Goal: Task Accomplishment & Management: Use online tool/utility

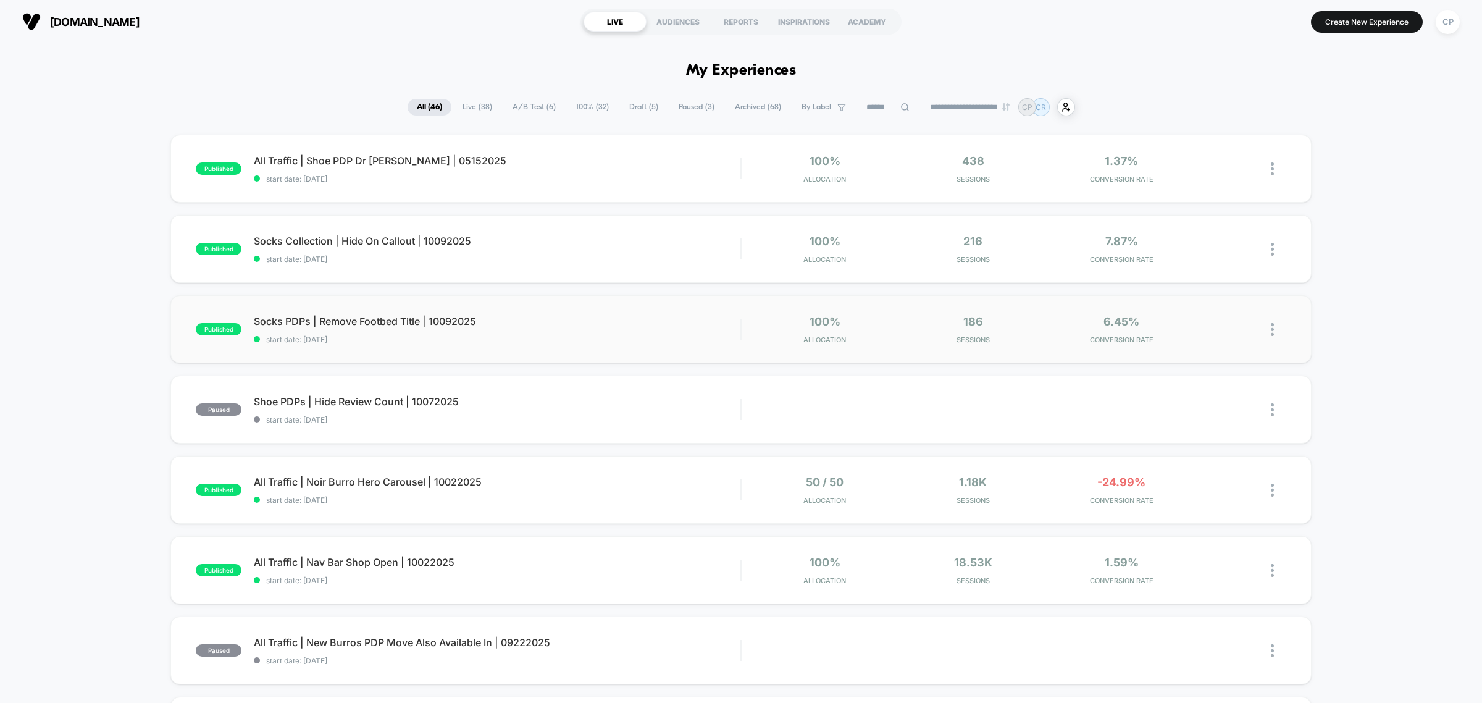
click at [1271, 325] on img at bounding box center [1272, 329] width 3 height 13
click at [1217, 287] on div "Duplicate" at bounding box center [1209, 288] width 111 height 28
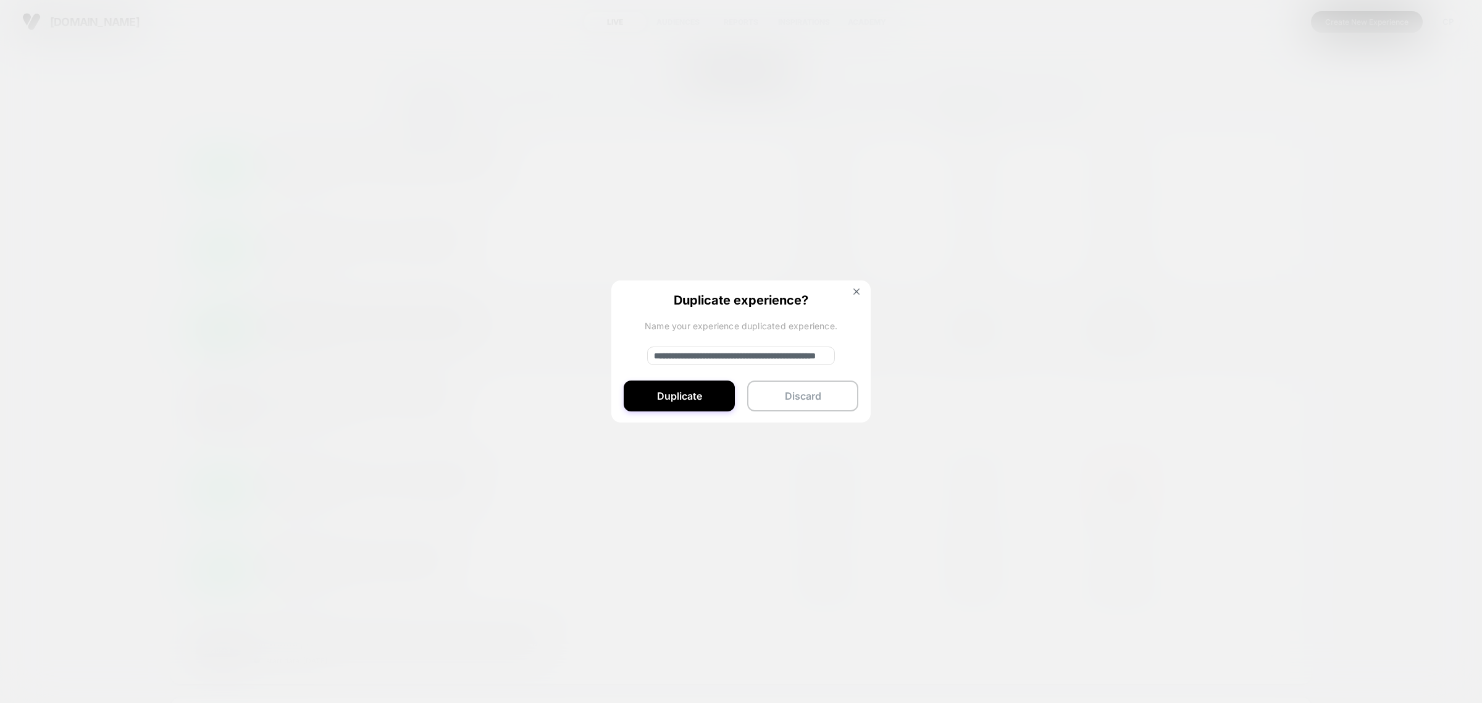
drag, startPoint x: 697, startPoint y: 356, endPoint x: 522, endPoint y: 340, distance: 175.5
click at [1271, 340] on div "**********" at bounding box center [1278, 329] width 15 height 29
drag, startPoint x: 760, startPoint y: 356, endPoint x: 767, endPoint y: 355, distance: 7.5
click at [767, 355] on input "**********" at bounding box center [741, 356] width 188 height 19
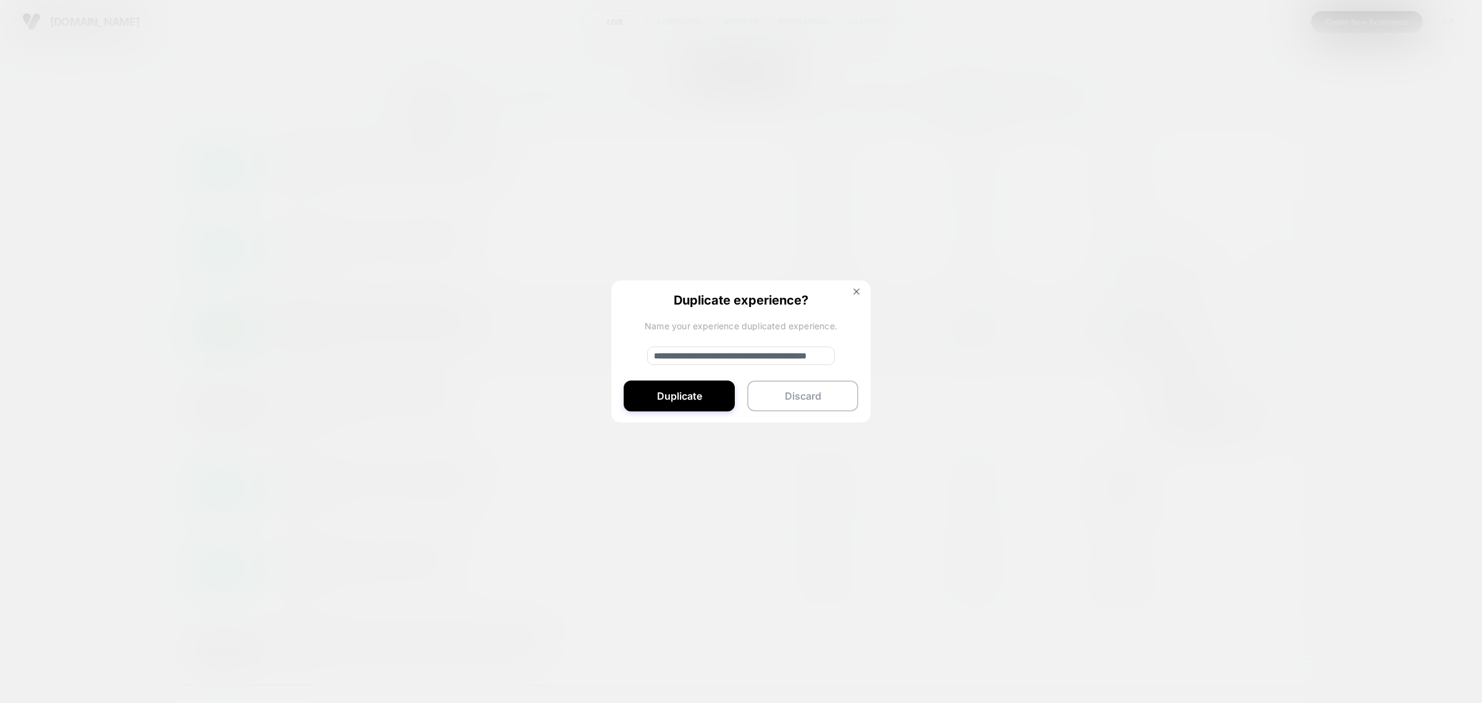
scroll to position [0, 75]
type input "**********"
click at [715, 393] on button "Duplicate" at bounding box center [679, 395] width 111 height 31
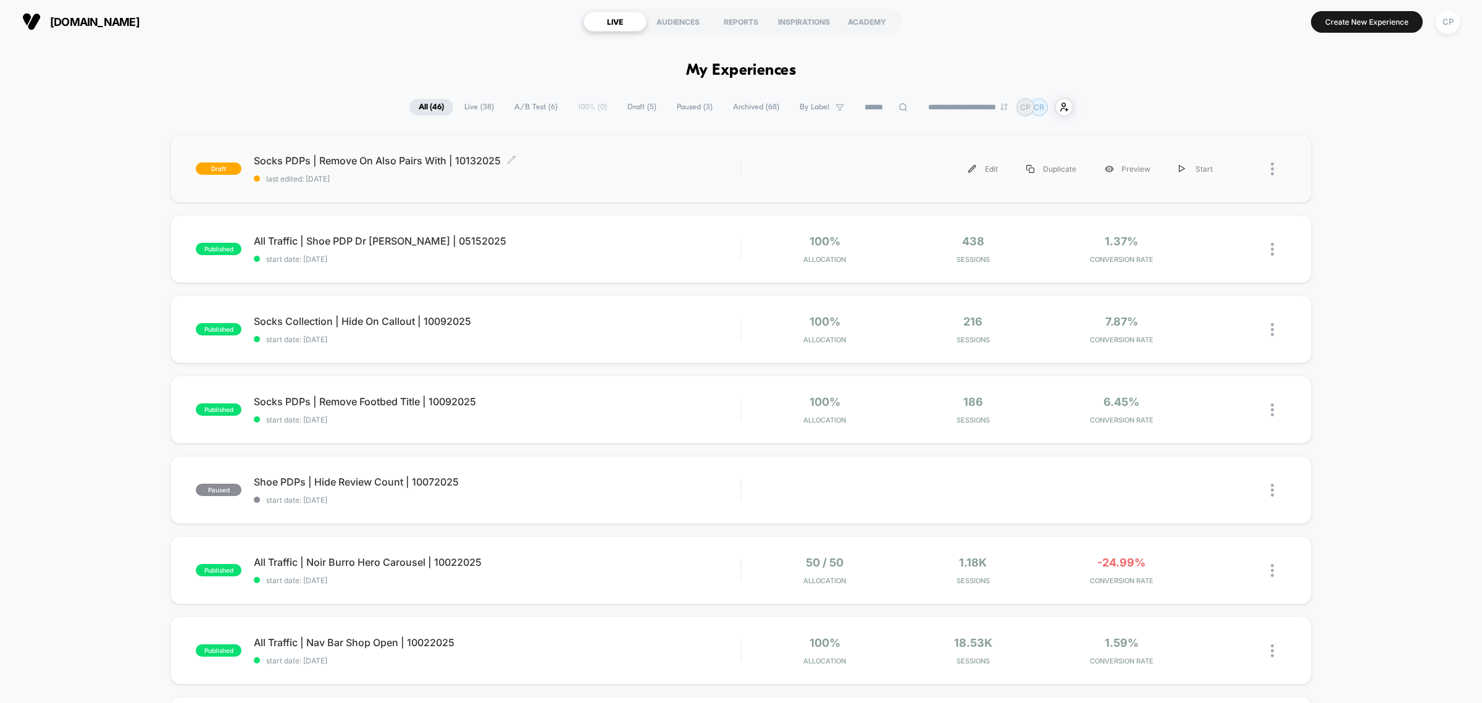
click at [349, 167] on div "Socks PDPs | Remove On Also Pairs With | 10132025 Click to edit experience deta…" at bounding box center [497, 168] width 487 height 29
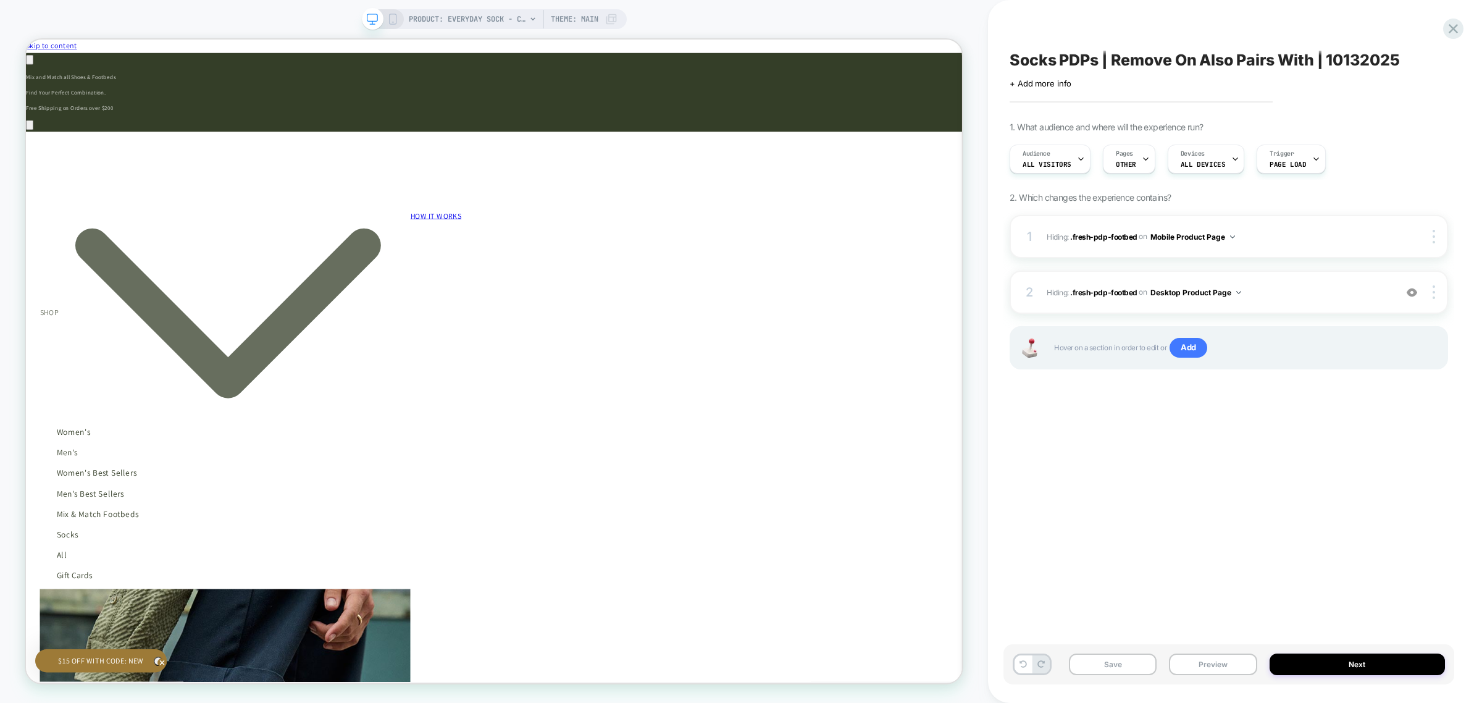
scroll to position [0, 2211]
click at [691, 418] on div at bounding box center [687, 419] width 82 height 4
click at [758, 677] on div "Remove" at bounding box center [761, 686] width 75 height 18
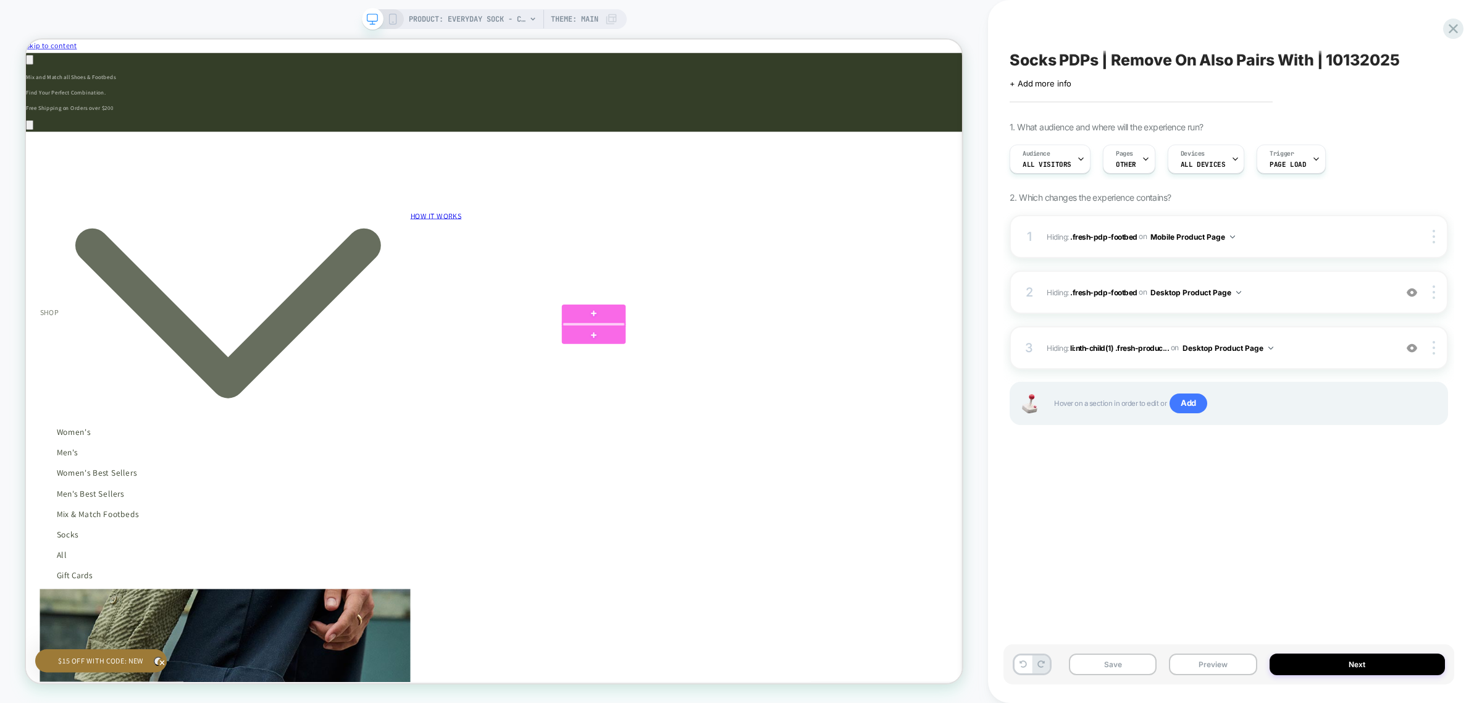
click at [794, 418] on div at bounding box center [783, 419] width 82 height 4
click at [842, 677] on div "Remove" at bounding box center [864, 686] width 75 height 18
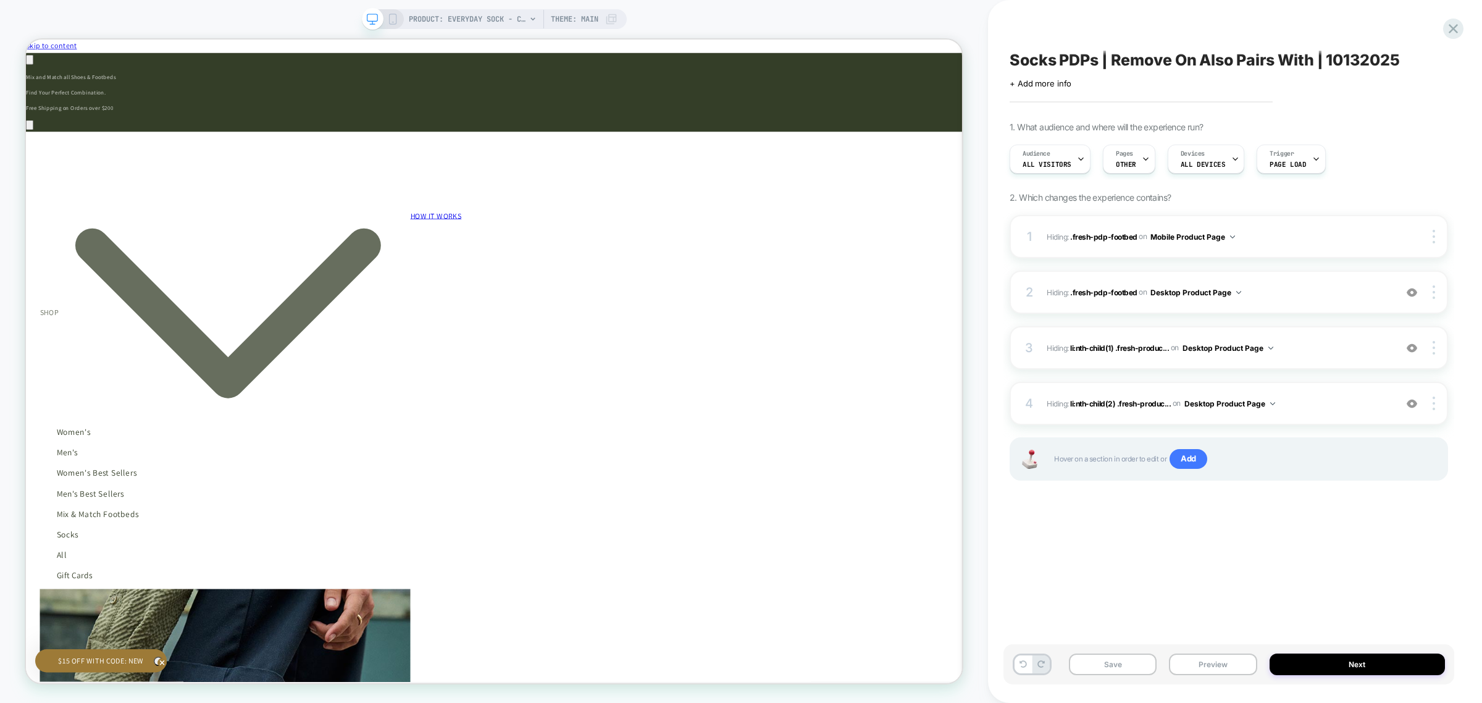
click at [391, 19] on icon at bounding box center [392, 19] width 11 height 11
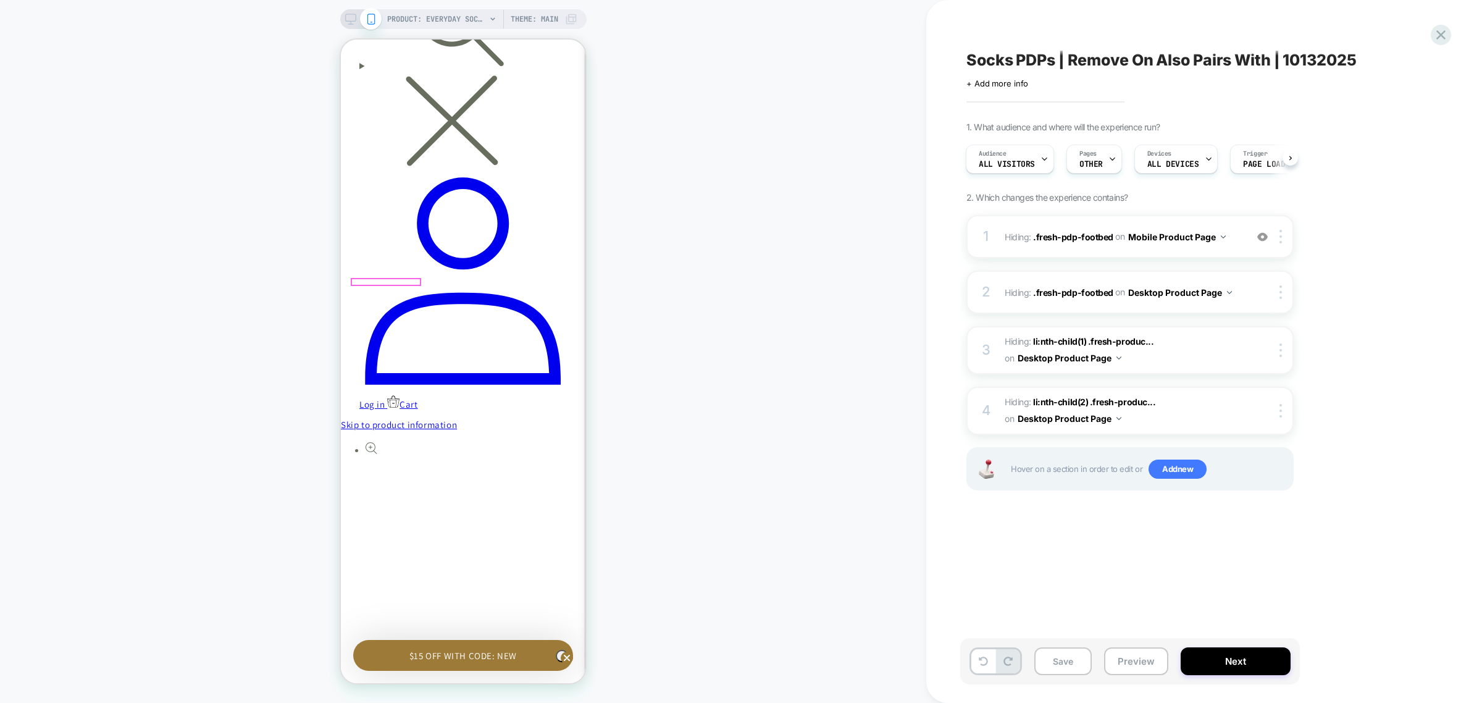
scroll to position [0, 181]
click at [385, 280] on div at bounding box center [386, 282] width 68 height 6
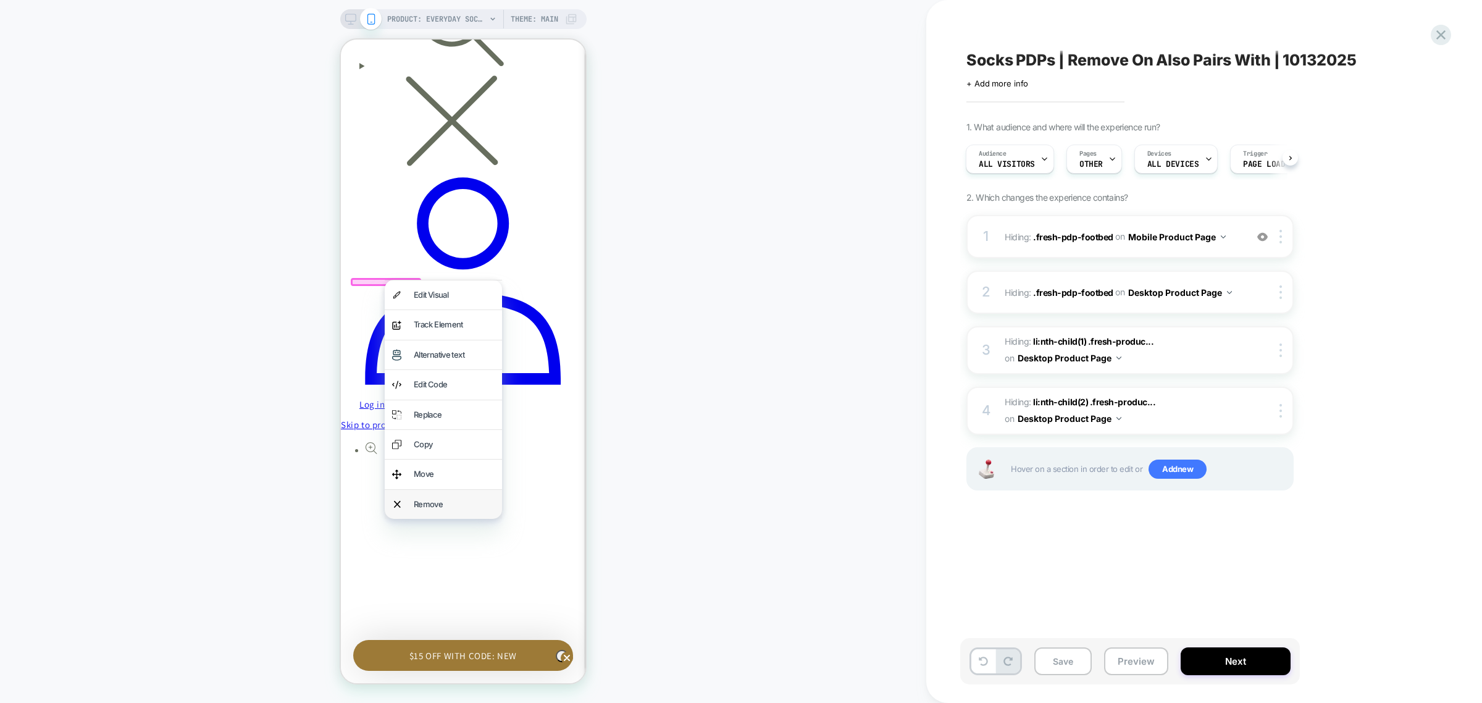
click at [473, 499] on div "Remove" at bounding box center [443, 504] width 117 height 29
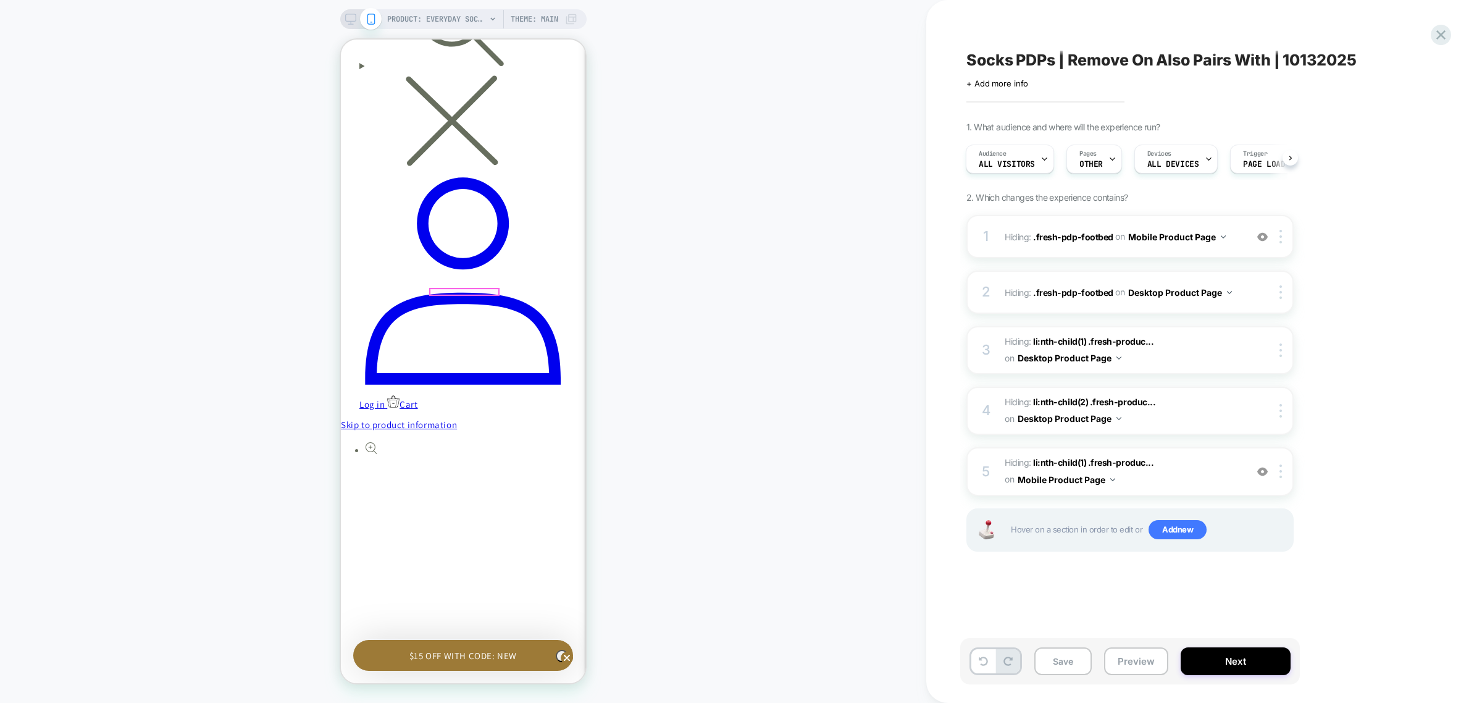
scroll to position [0, 362]
click at [460, 289] on div at bounding box center [465, 292] width 68 height 6
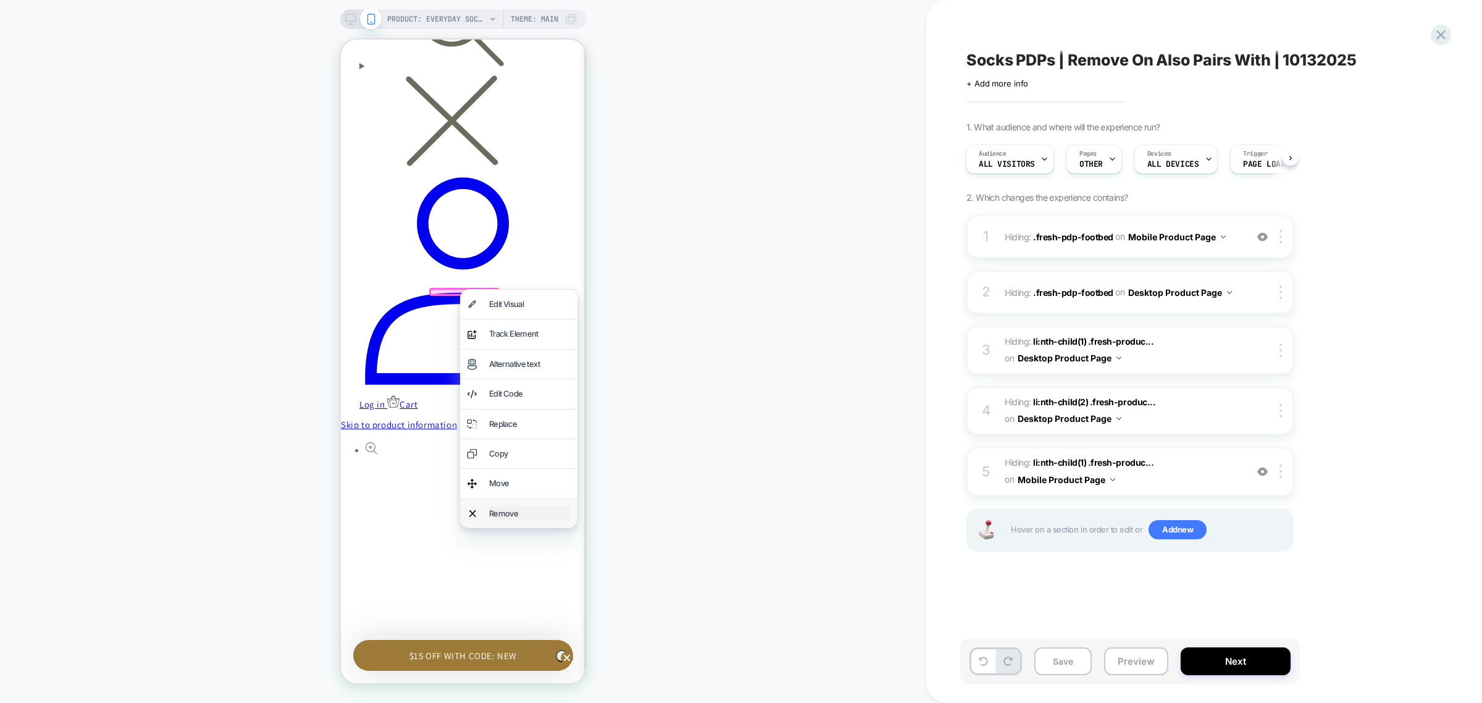
click at [510, 506] on div "Remove" at bounding box center [529, 513] width 81 height 14
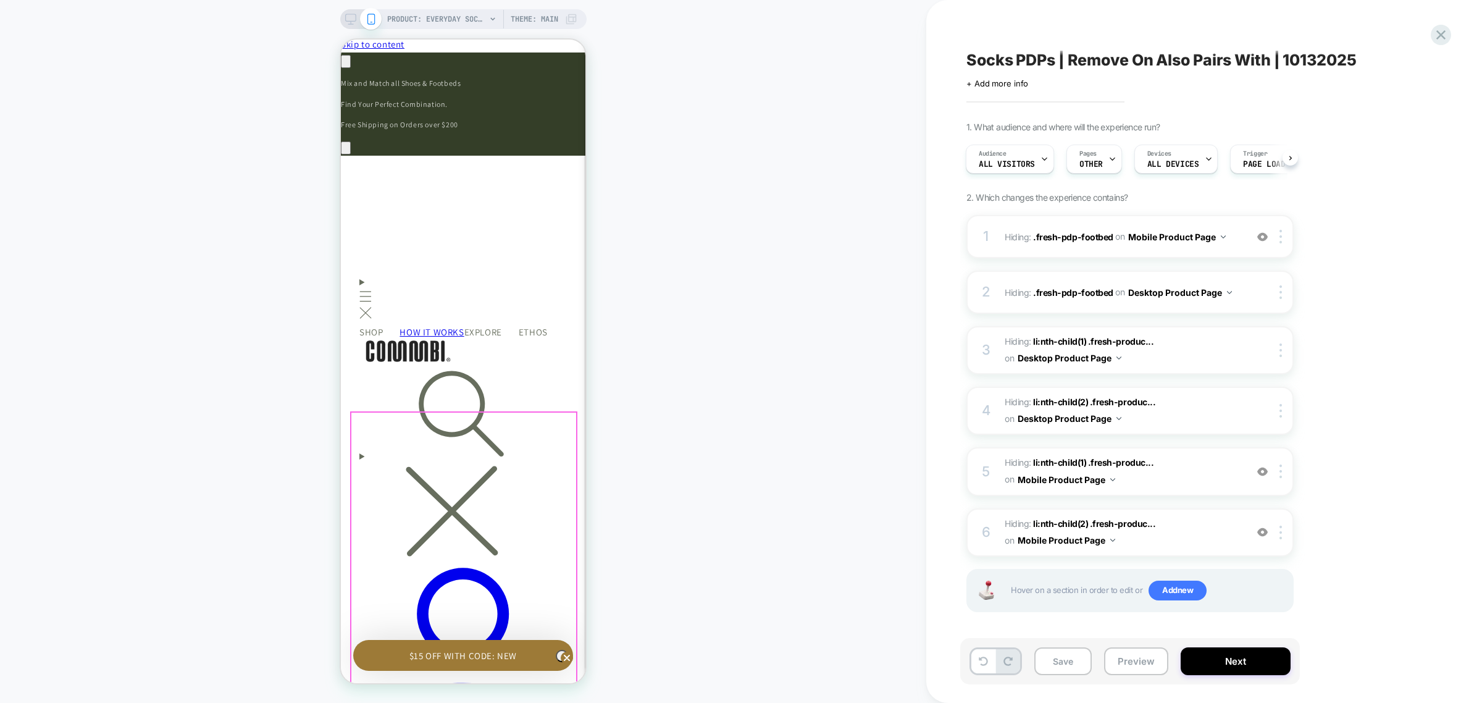
scroll to position [0, 0]
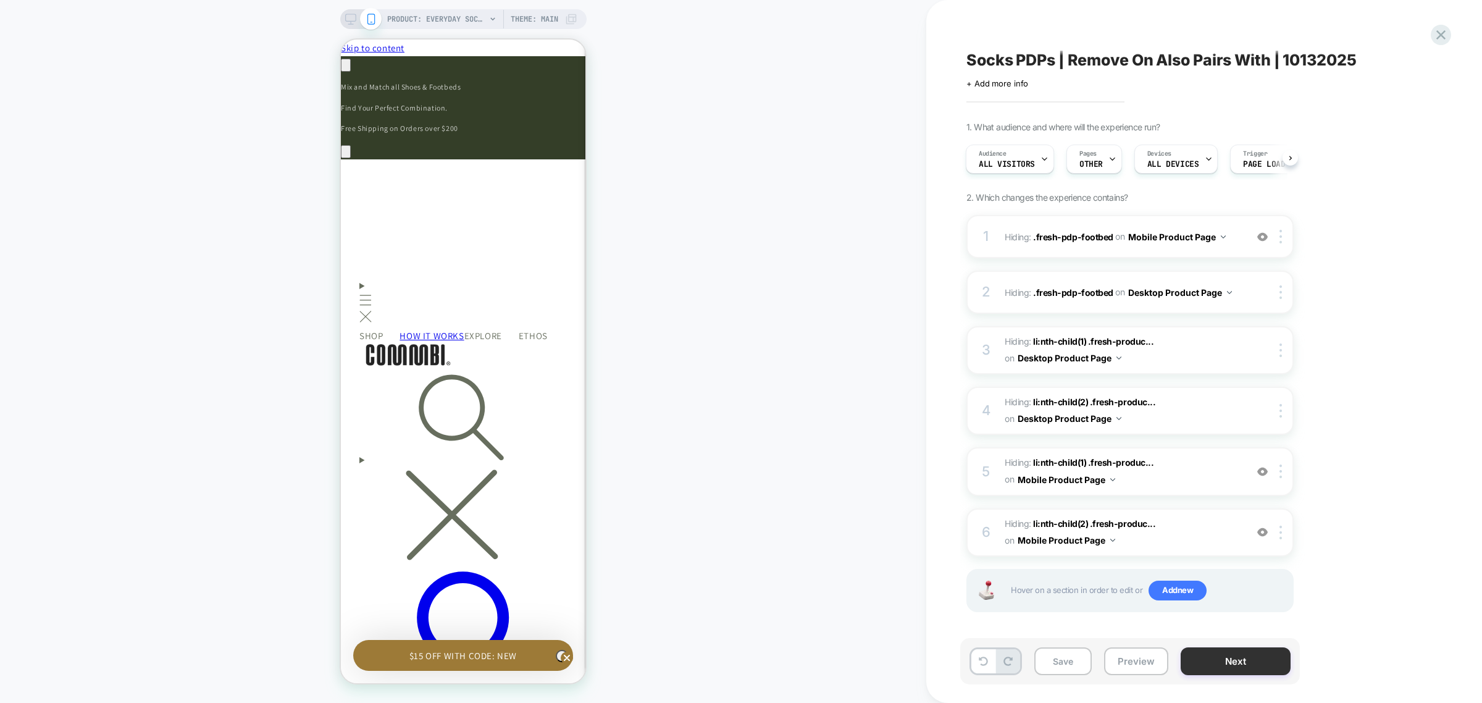
click at [1248, 664] on button "Next" at bounding box center [1236, 661] width 110 height 28
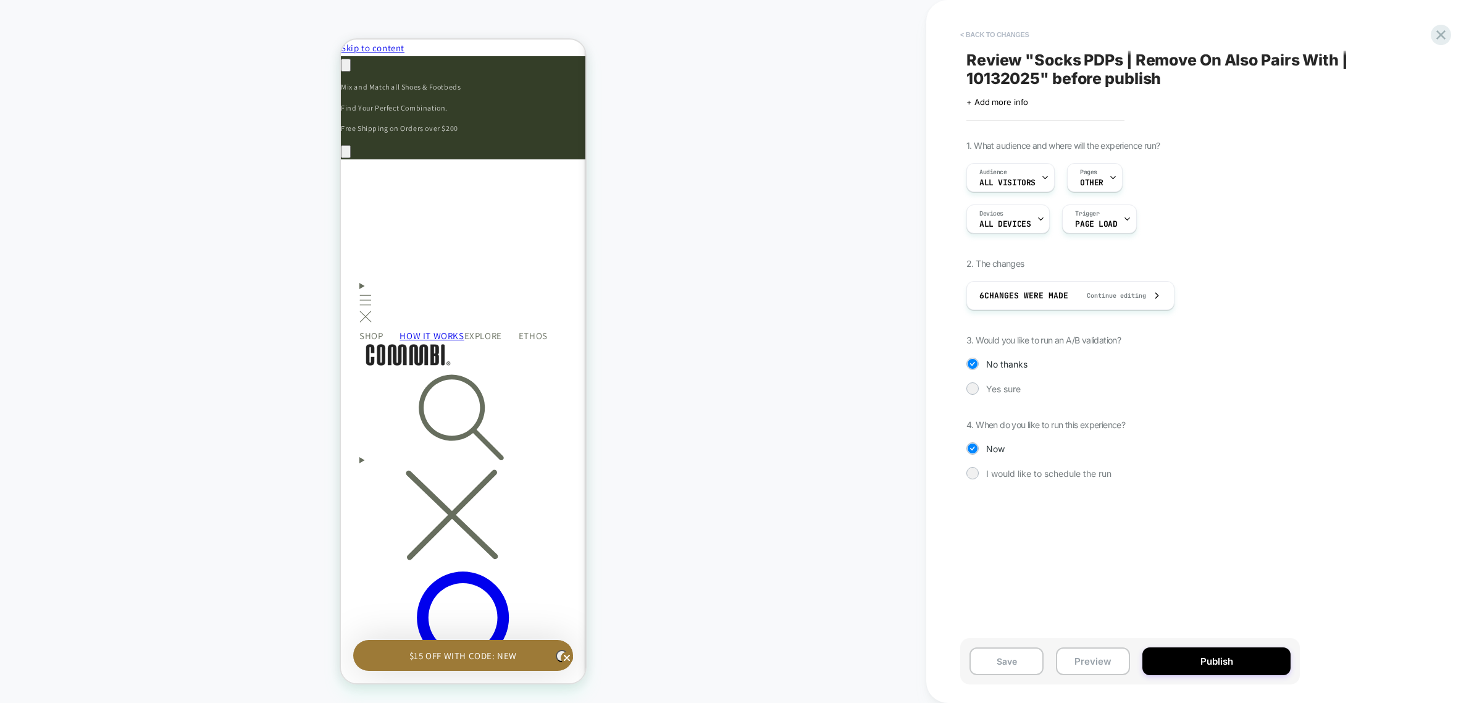
scroll to position [0, 181]
click at [982, 38] on button "< Back to changes" at bounding box center [995, 35] width 82 height 20
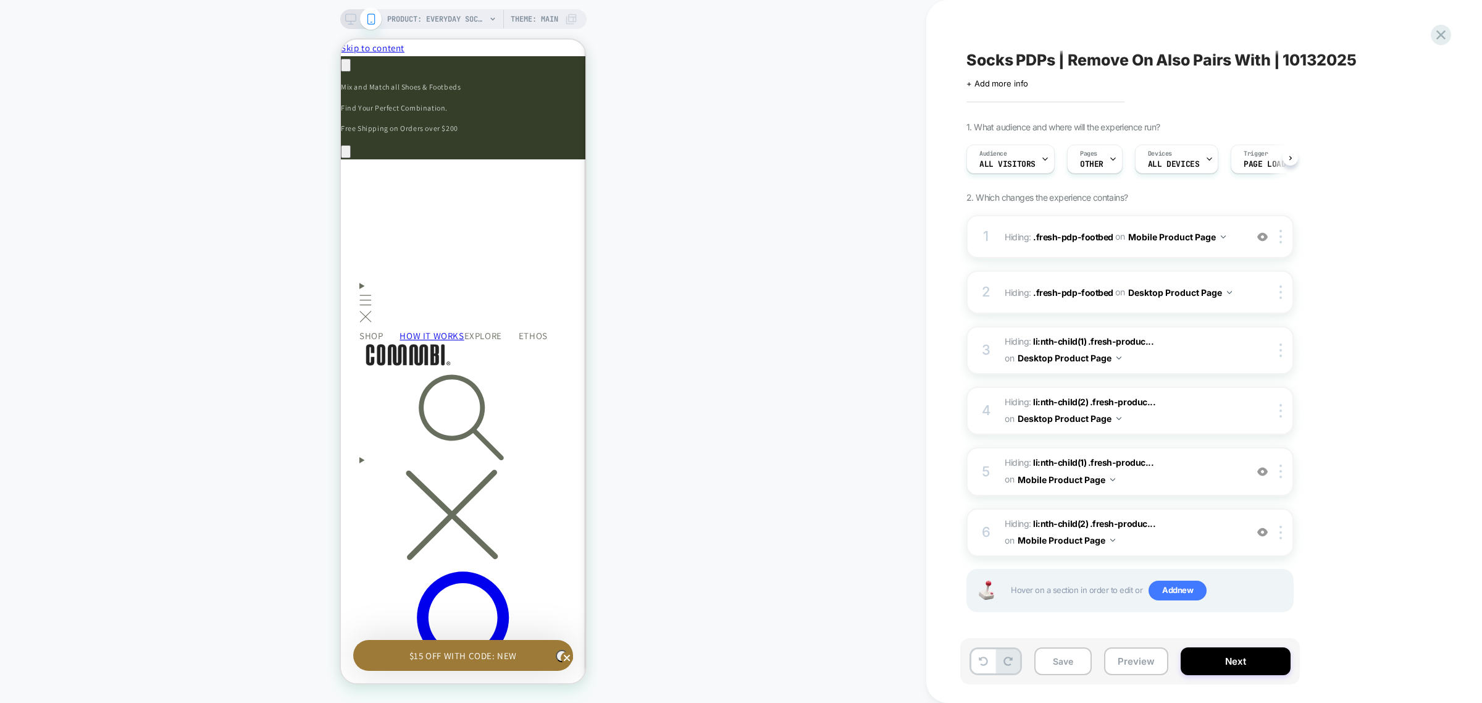
scroll to position [0, 1]
click at [1282, 233] on img at bounding box center [1281, 237] width 2 height 14
click at [1251, 408] on div "Delete" at bounding box center [1283, 403] width 110 height 33
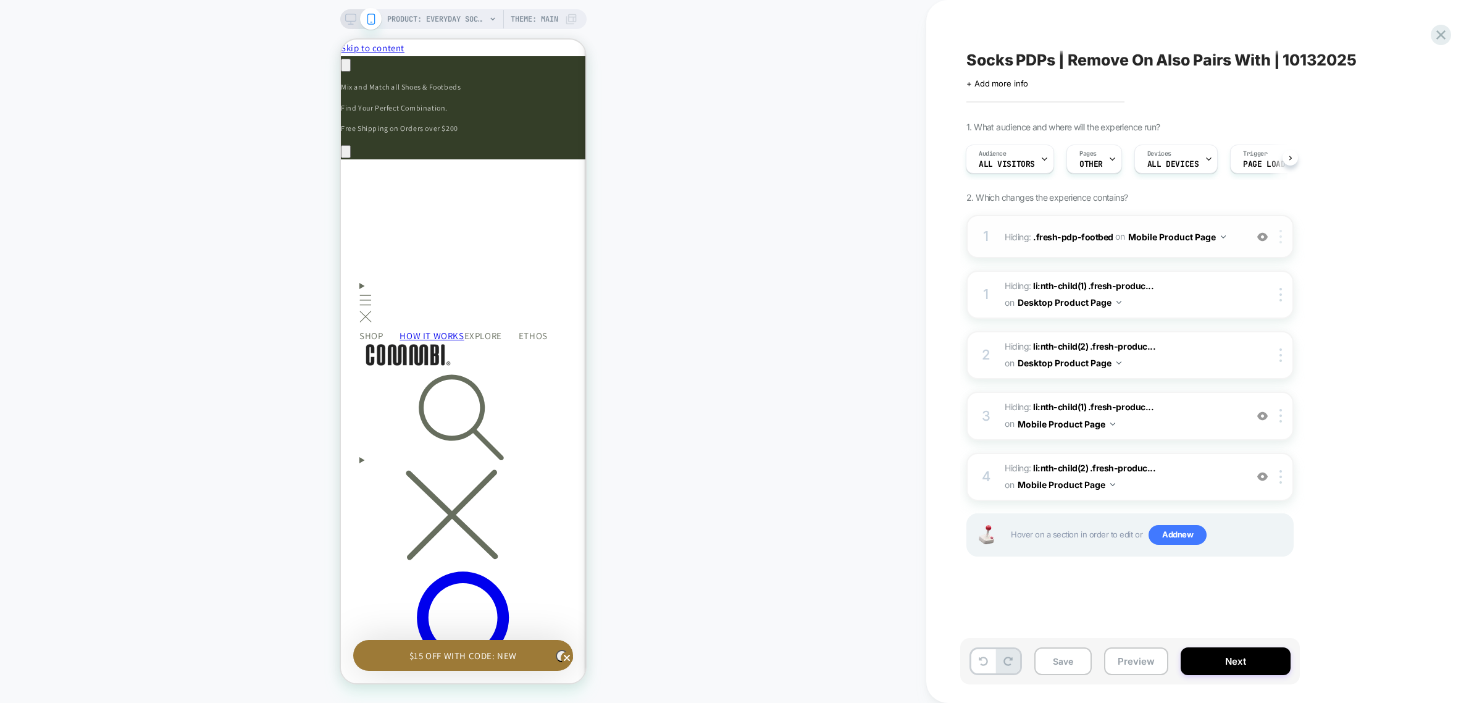
click at [1283, 236] on div at bounding box center [1283, 237] width 20 height 14
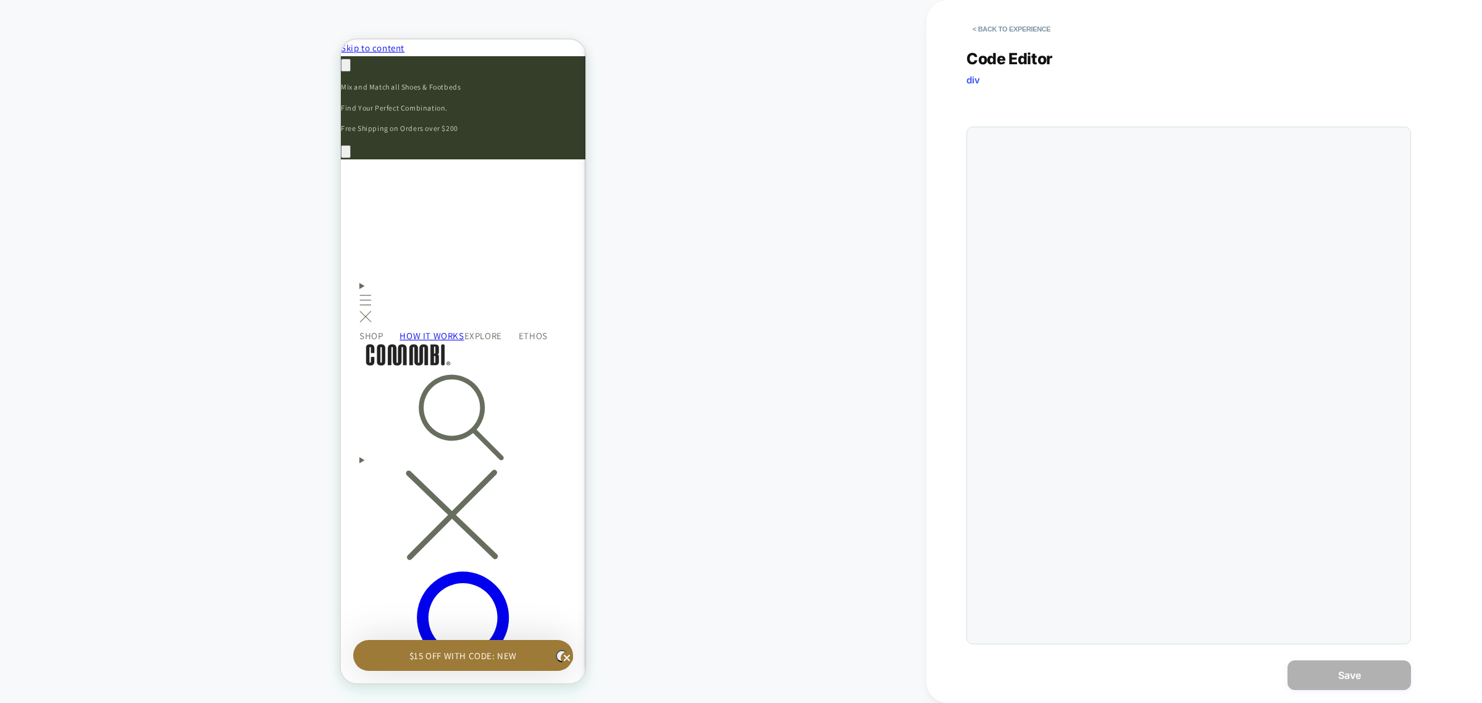
scroll to position [0, 362]
click at [986, 30] on button "< Back to experience" at bounding box center [1012, 29] width 90 height 20
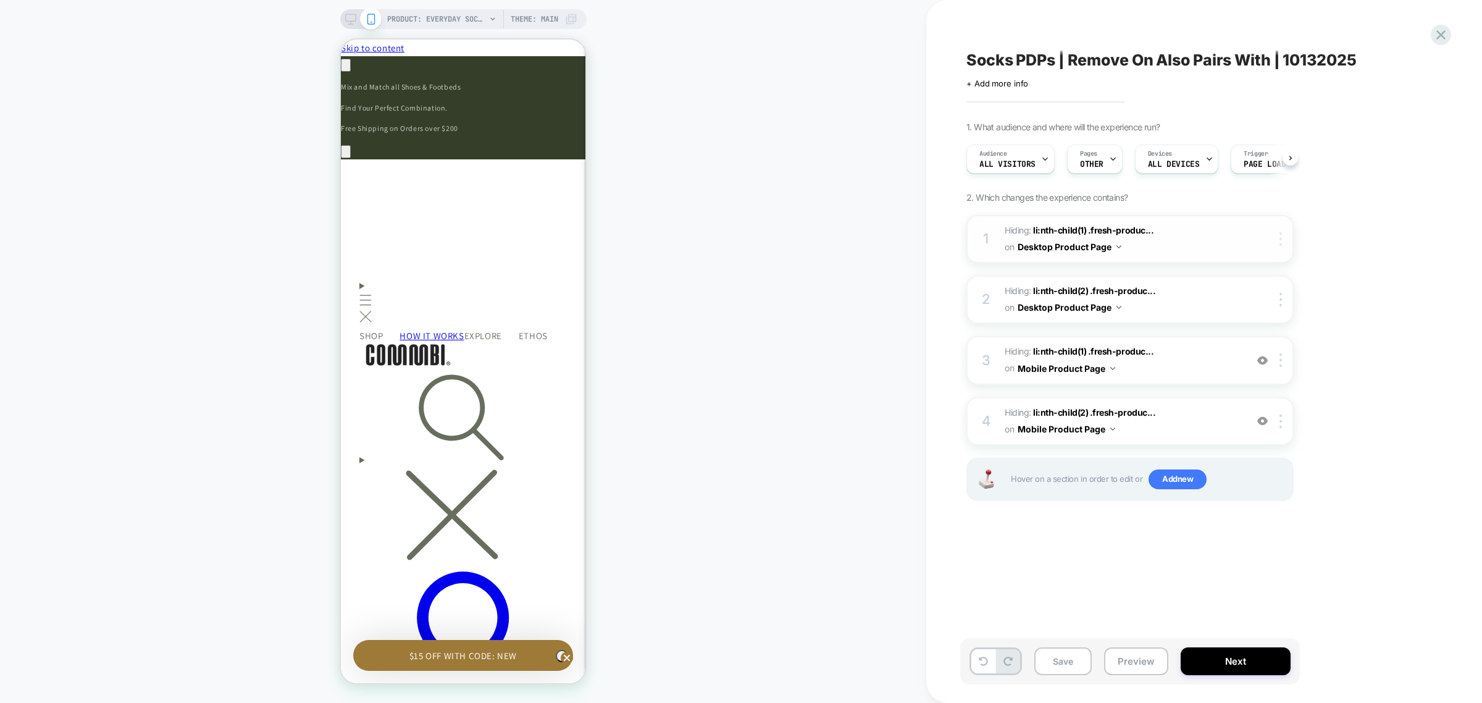
scroll to position [0, 1]
click at [1284, 243] on div at bounding box center [1283, 239] width 20 height 14
click at [1260, 405] on div "Delete" at bounding box center [1283, 406] width 110 height 33
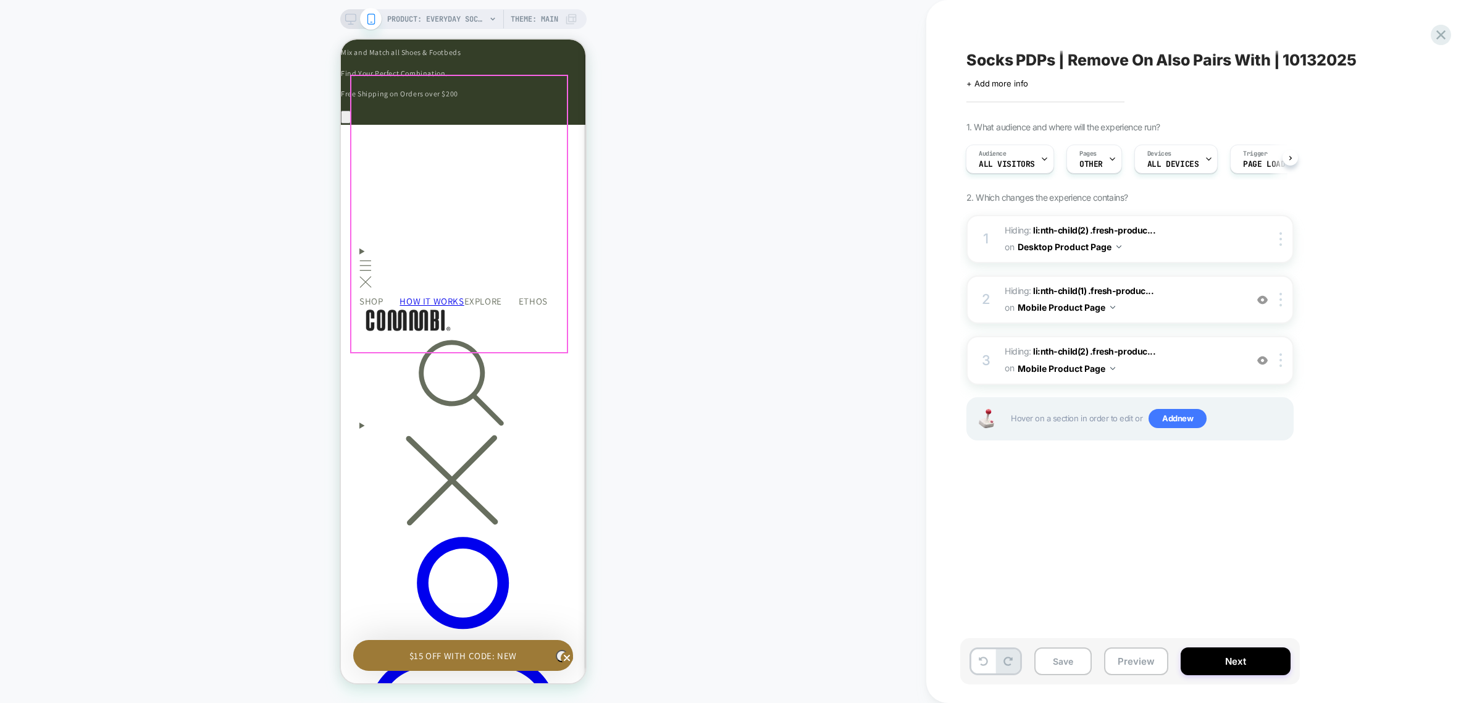
scroll to position [0, 0]
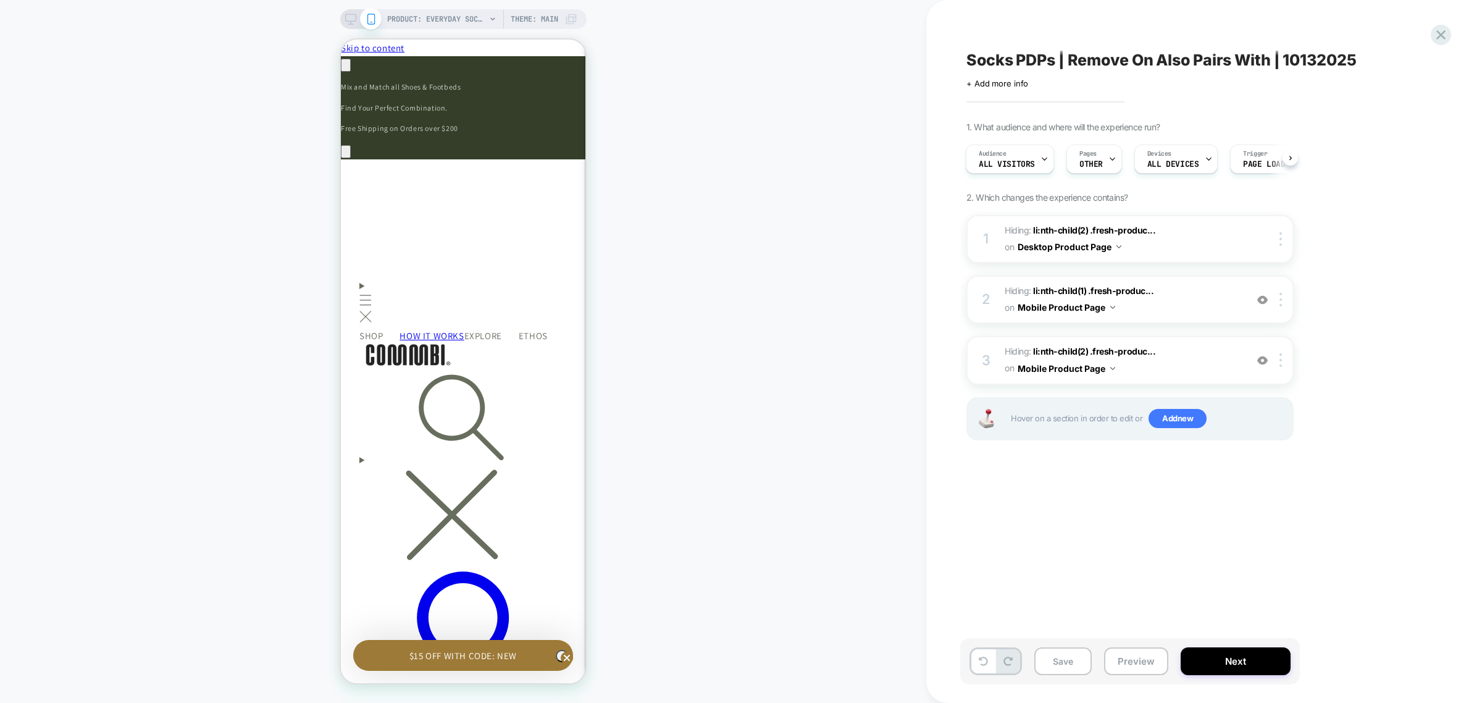
click at [348, 25] on icon at bounding box center [350, 19] width 11 height 11
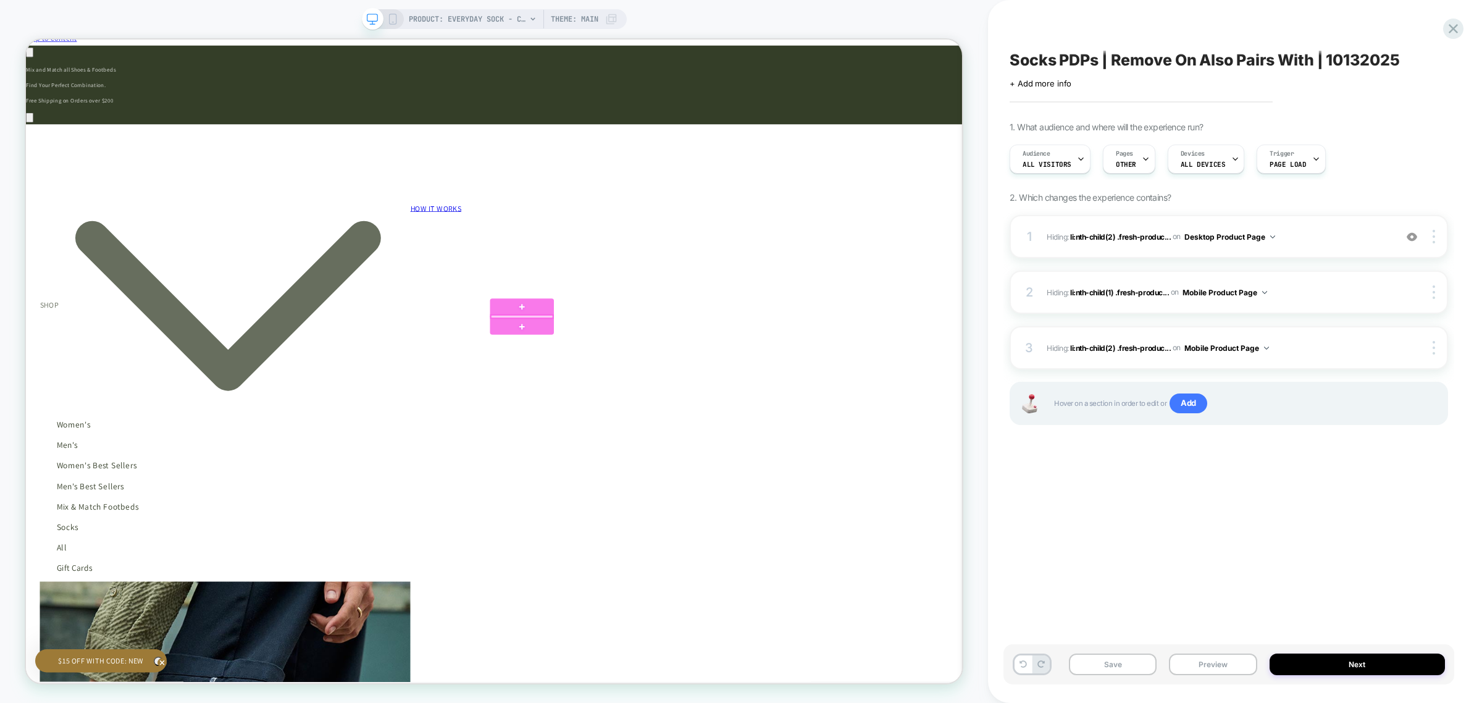
scroll to position [0, 1106]
click at [691, 408] on div at bounding box center [687, 409] width 82 height 4
click at [752, 668] on div "Remove" at bounding box center [761, 677] width 75 height 18
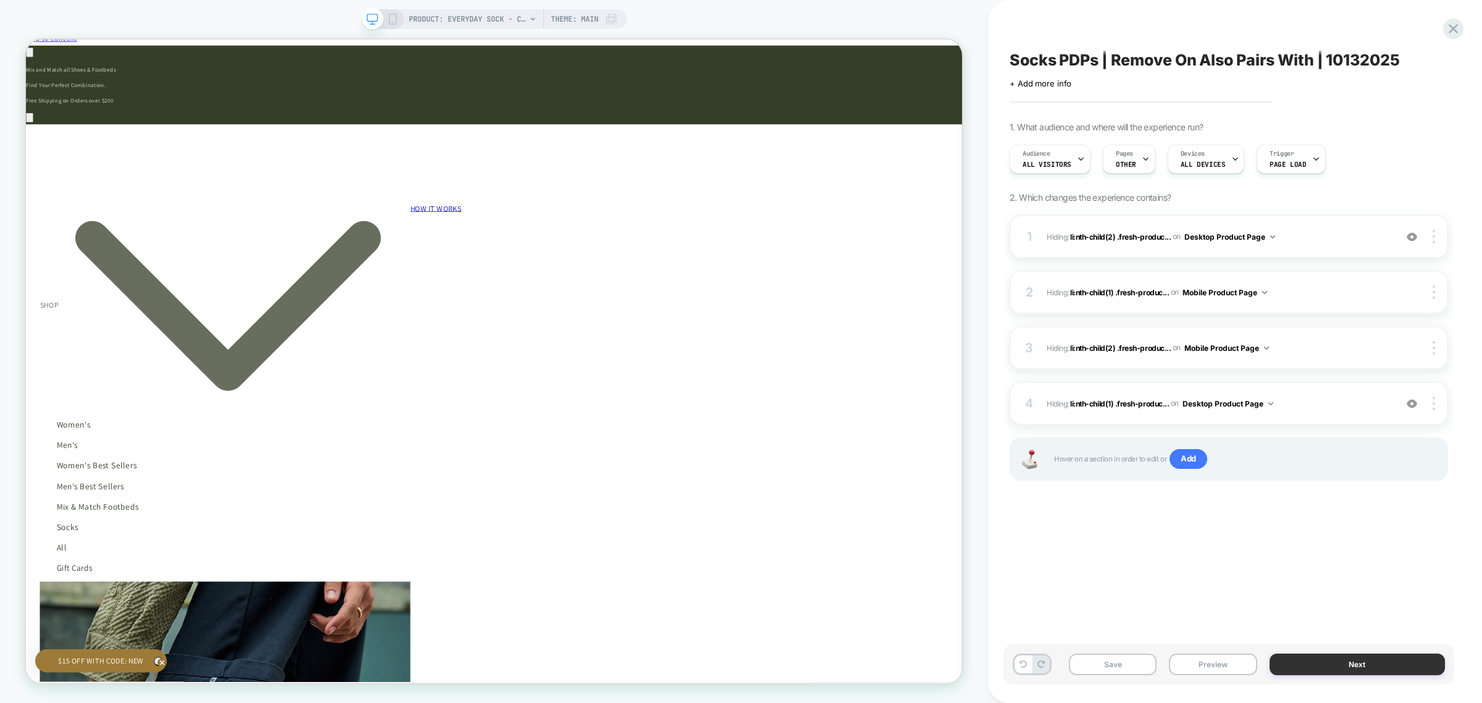
click at [1377, 670] on button "Next" at bounding box center [1357, 665] width 175 height 22
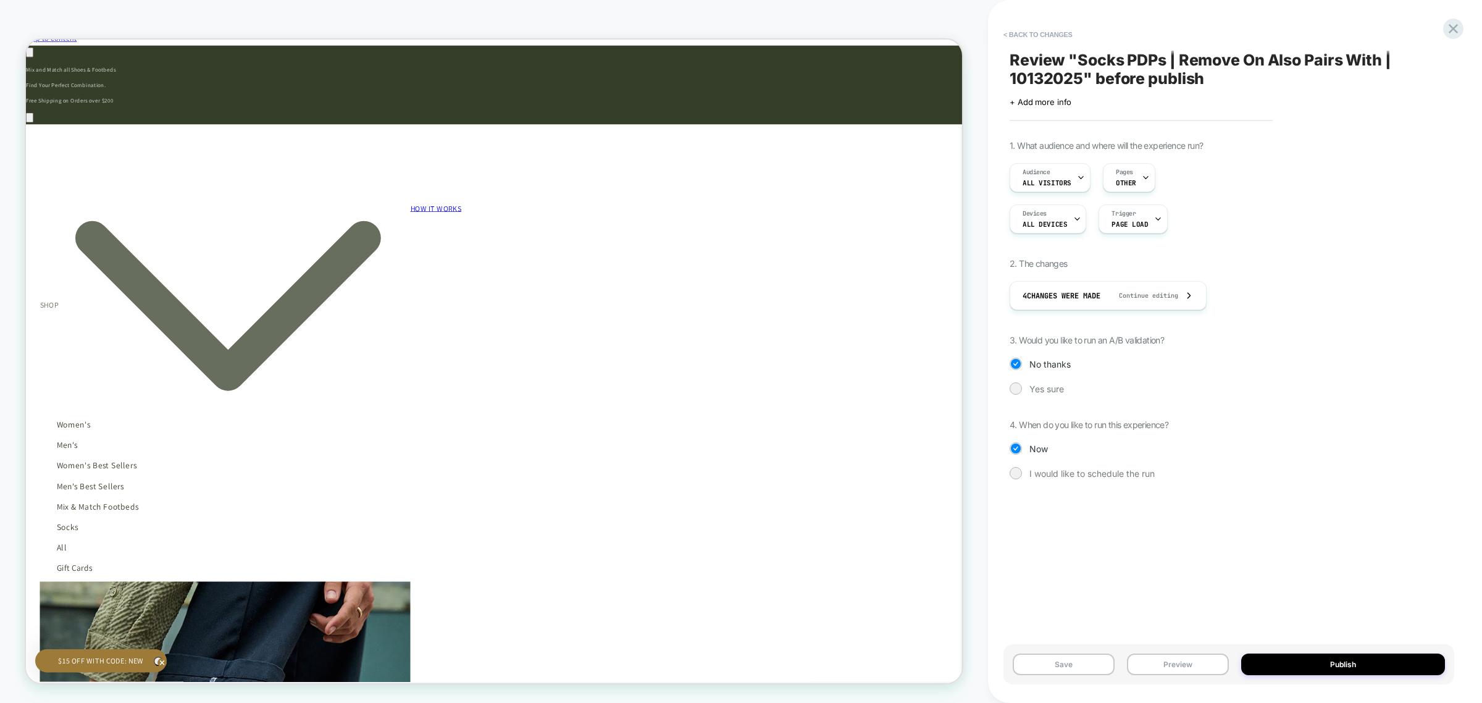
scroll to position [0, 2211]
click at [1344, 665] on button "Publish" at bounding box center [1344, 665] width 204 height 22
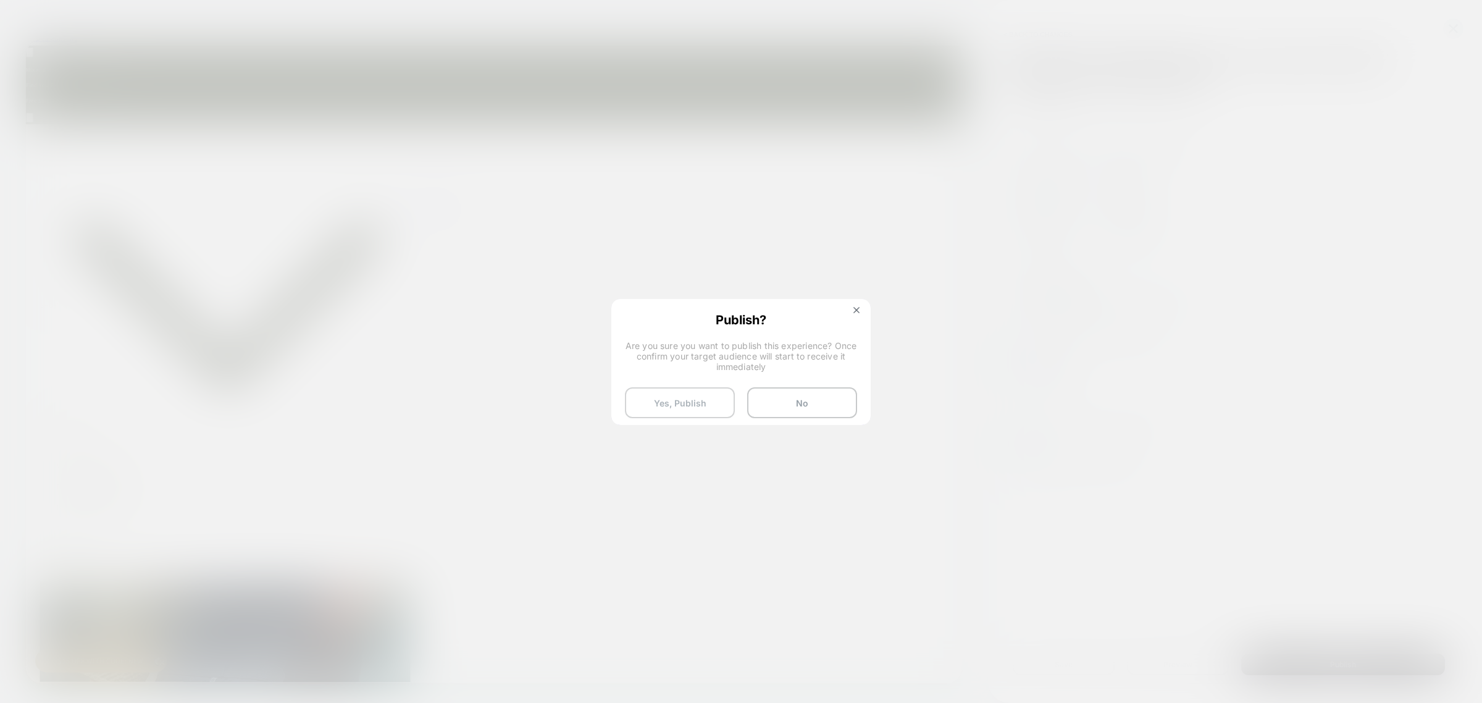
click at [686, 397] on button "Yes, Publish" at bounding box center [680, 402] width 110 height 31
